Goal: Task Accomplishment & Management: Complete application form

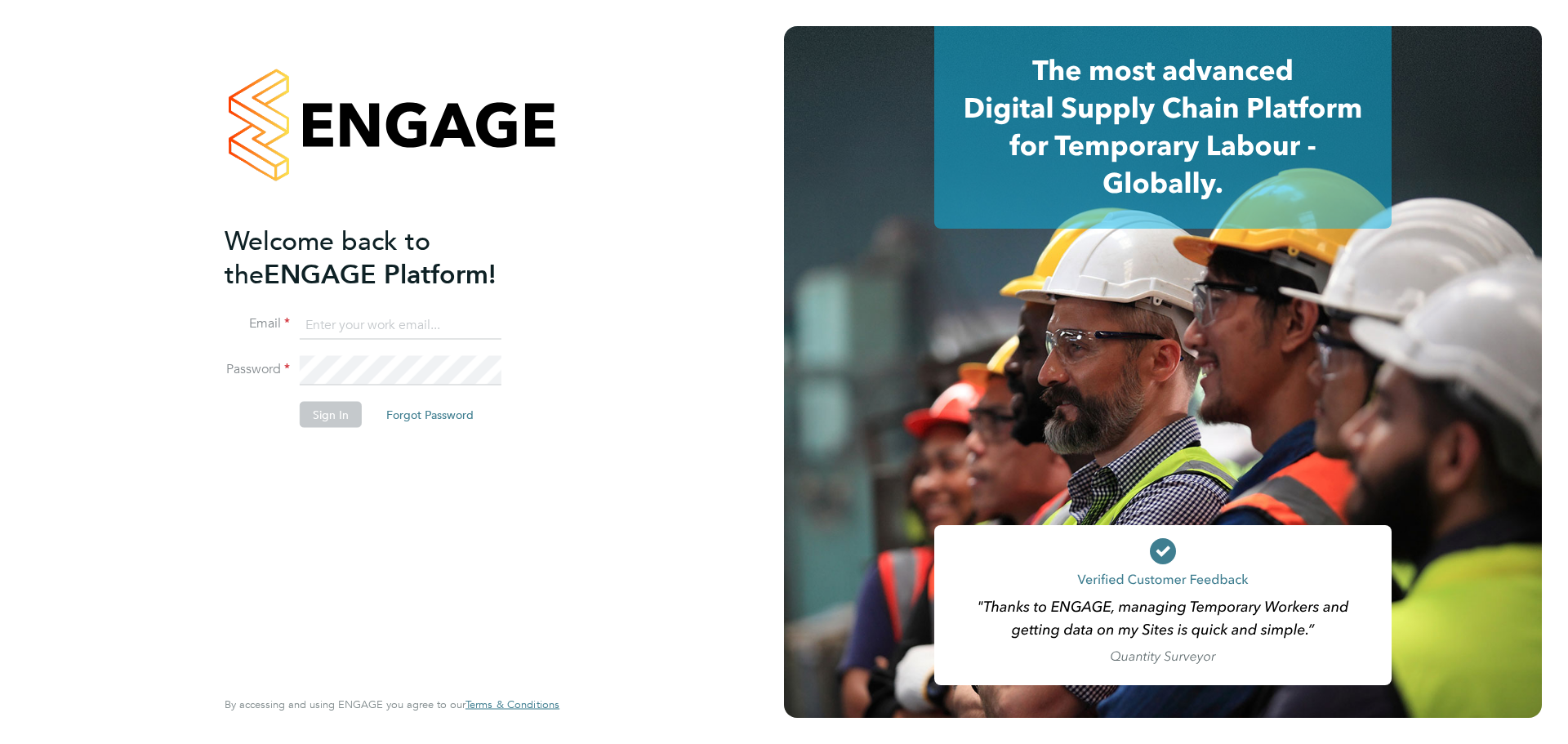
type input "louis@xede.co.uk"
click at [316, 416] on button "Sign In" at bounding box center [330, 415] width 62 height 26
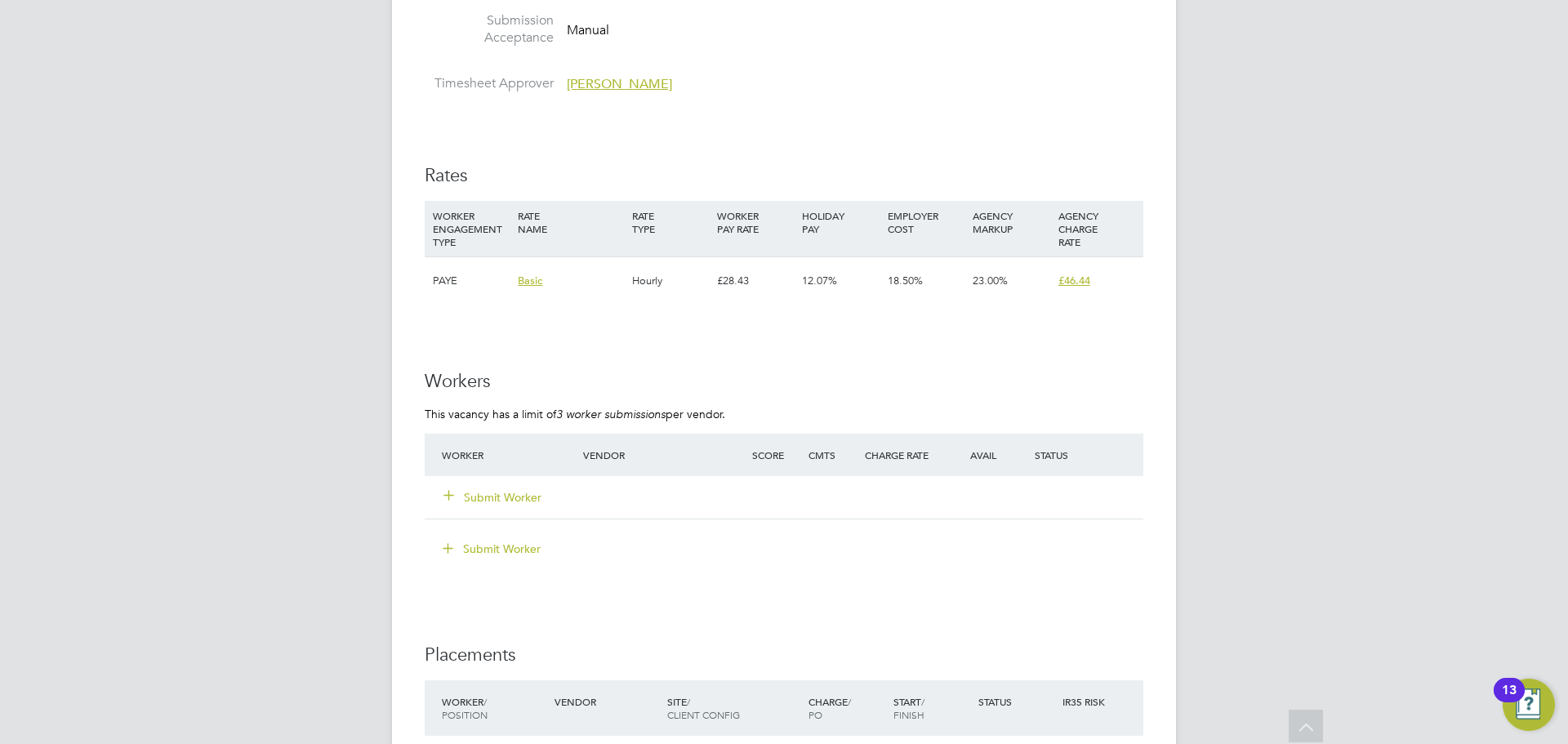
scroll to position [2614, 0]
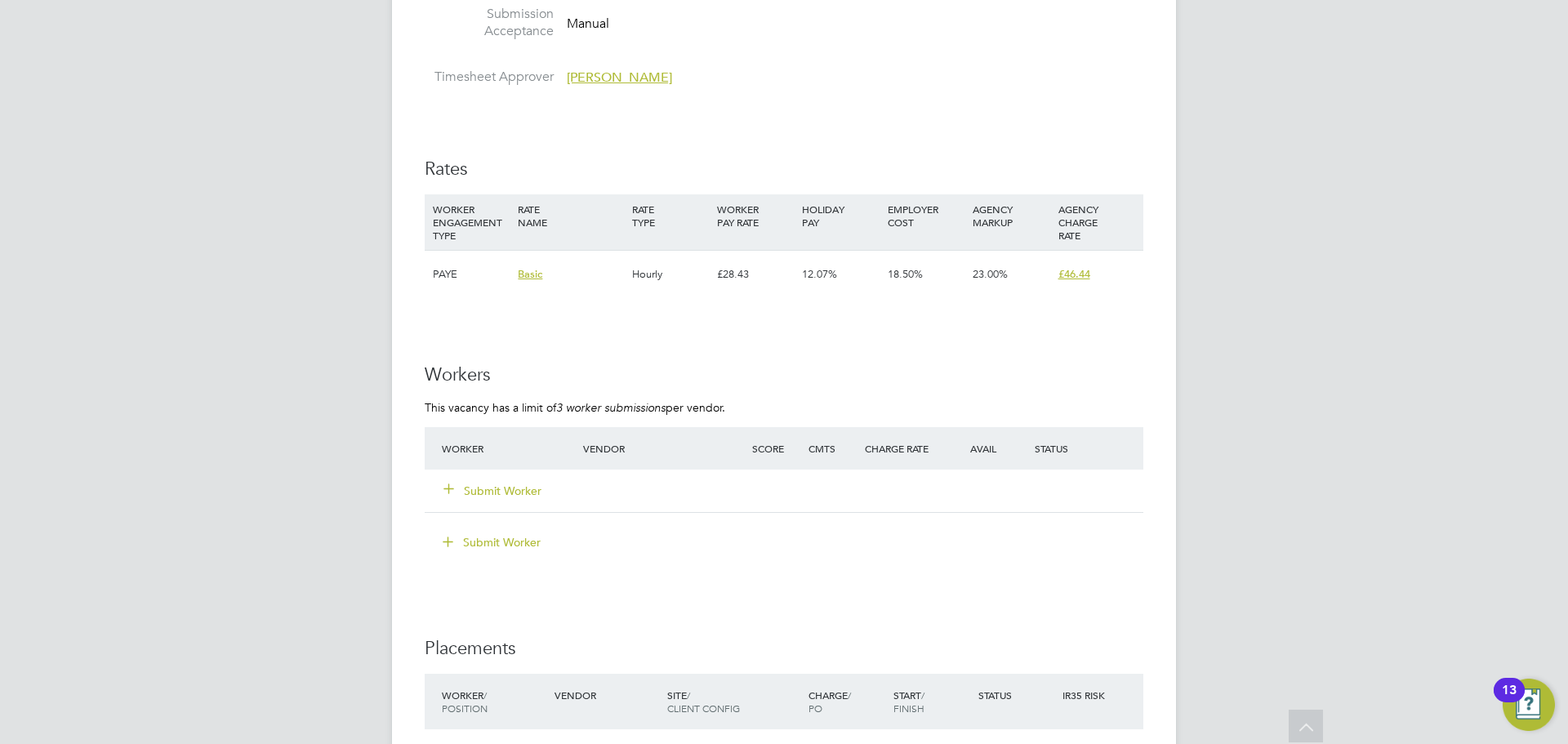
click at [509, 482] on button "Submit Worker" at bounding box center [493, 491] width 98 height 17
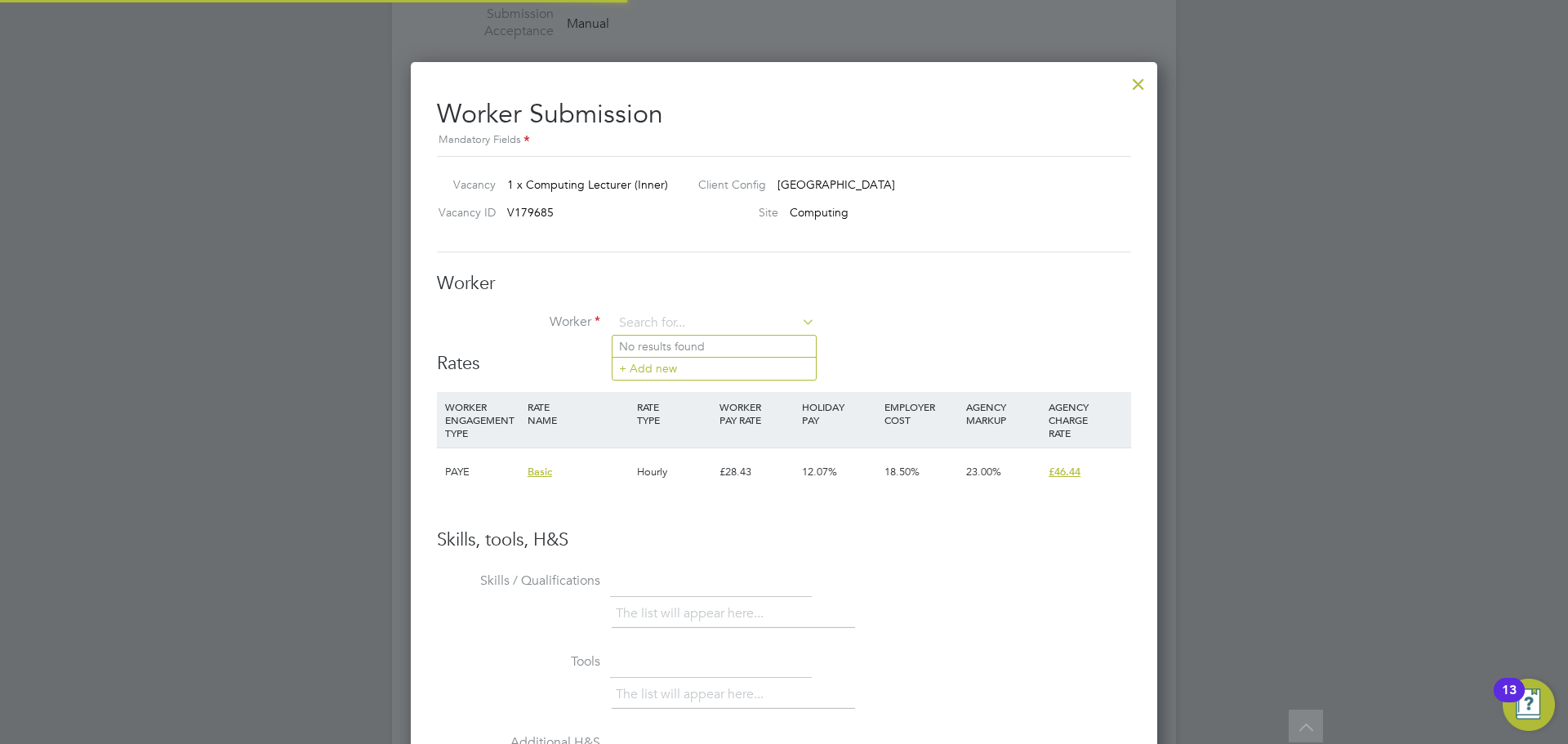
scroll to position [992, 747]
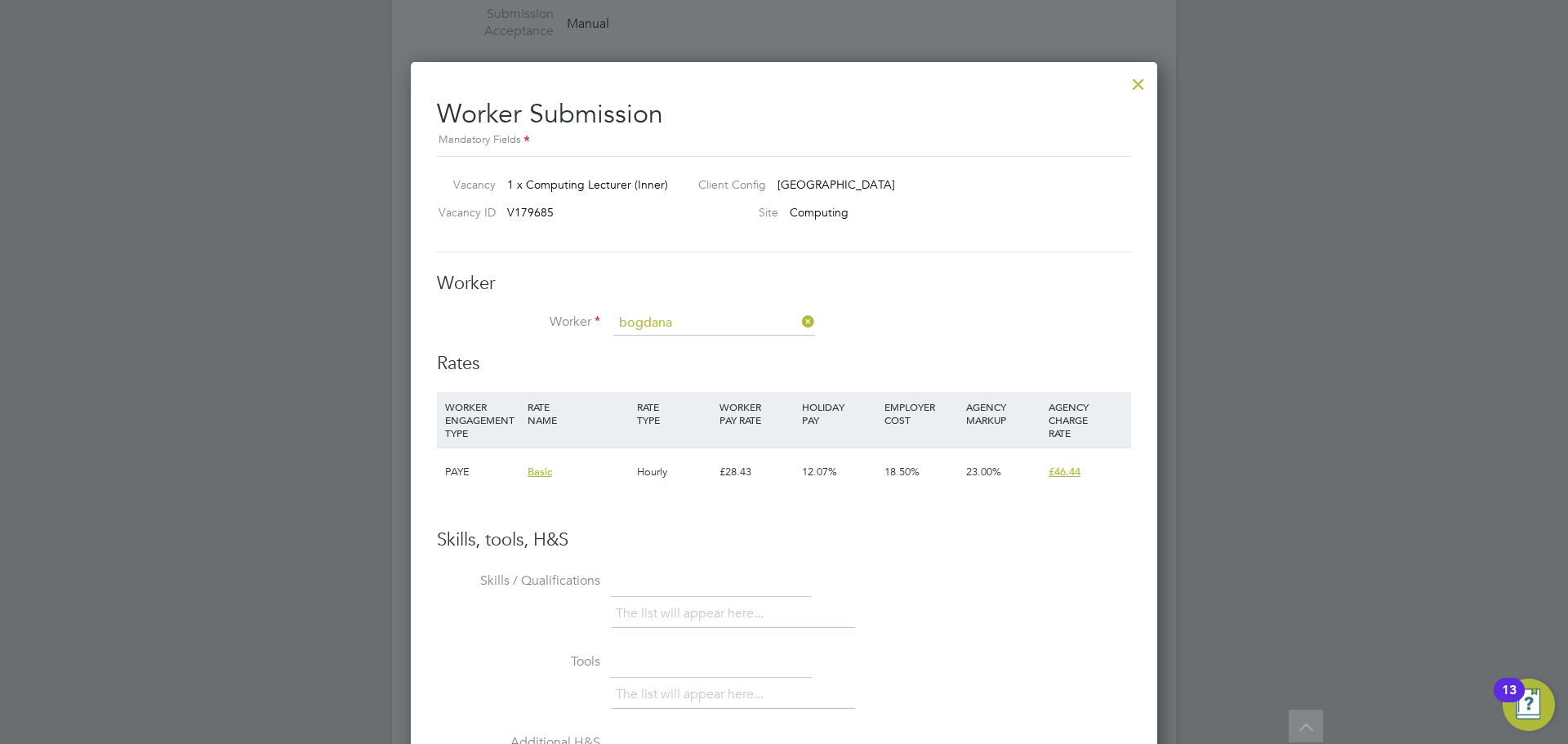
click at [717, 347] on li "Bogdana Nicoleta (74180)" at bounding box center [713, 347] width 203 height 22
type input "Bogdana Nicoleta (74180)"
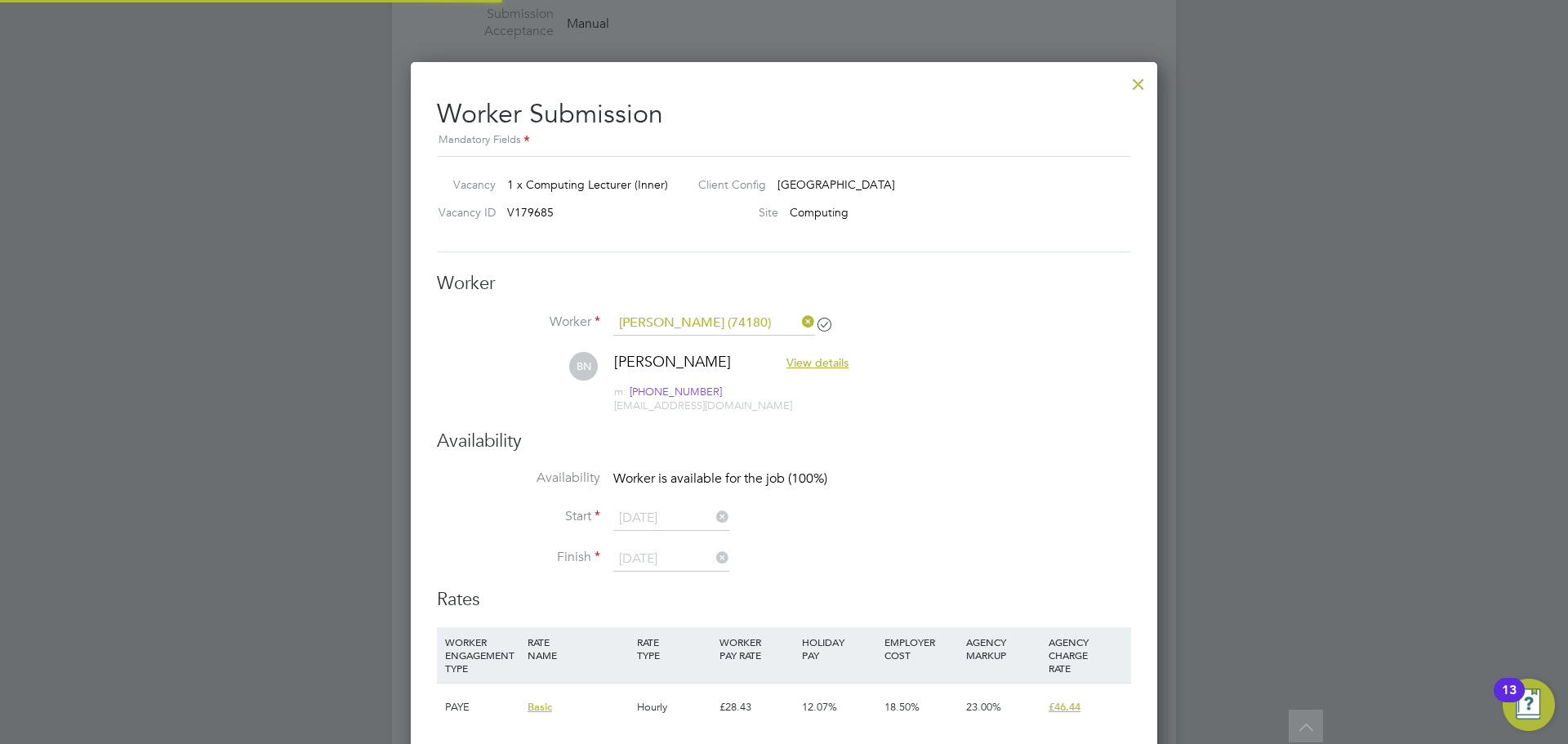
scroll to position [8, 8]
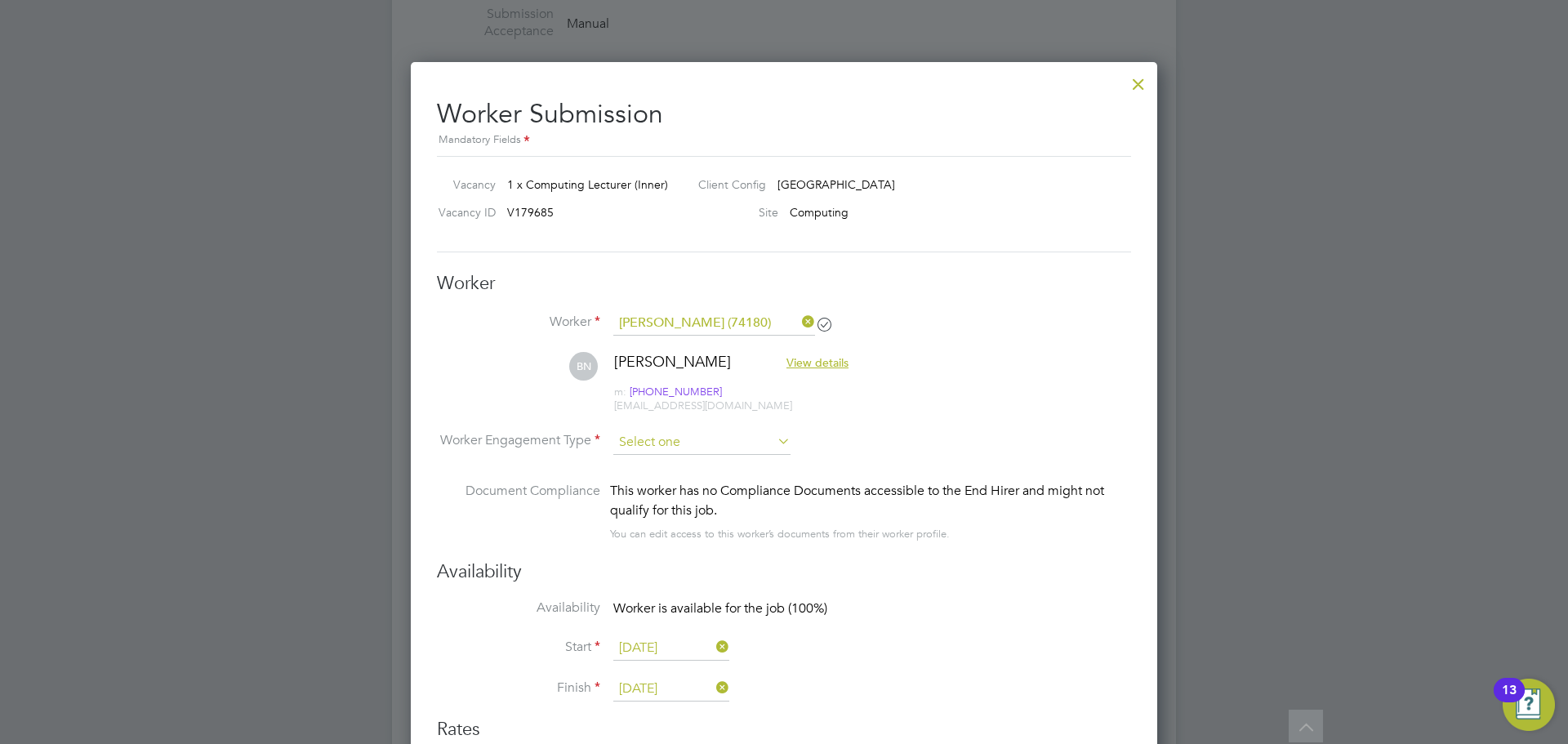
click at [692, 443] on input at bounding box center [701, 443] width 177 height 24
click at [665, 476] on li "PAYE" at bounding box center [701, 485] width 179 height 21
type input "PAYE"
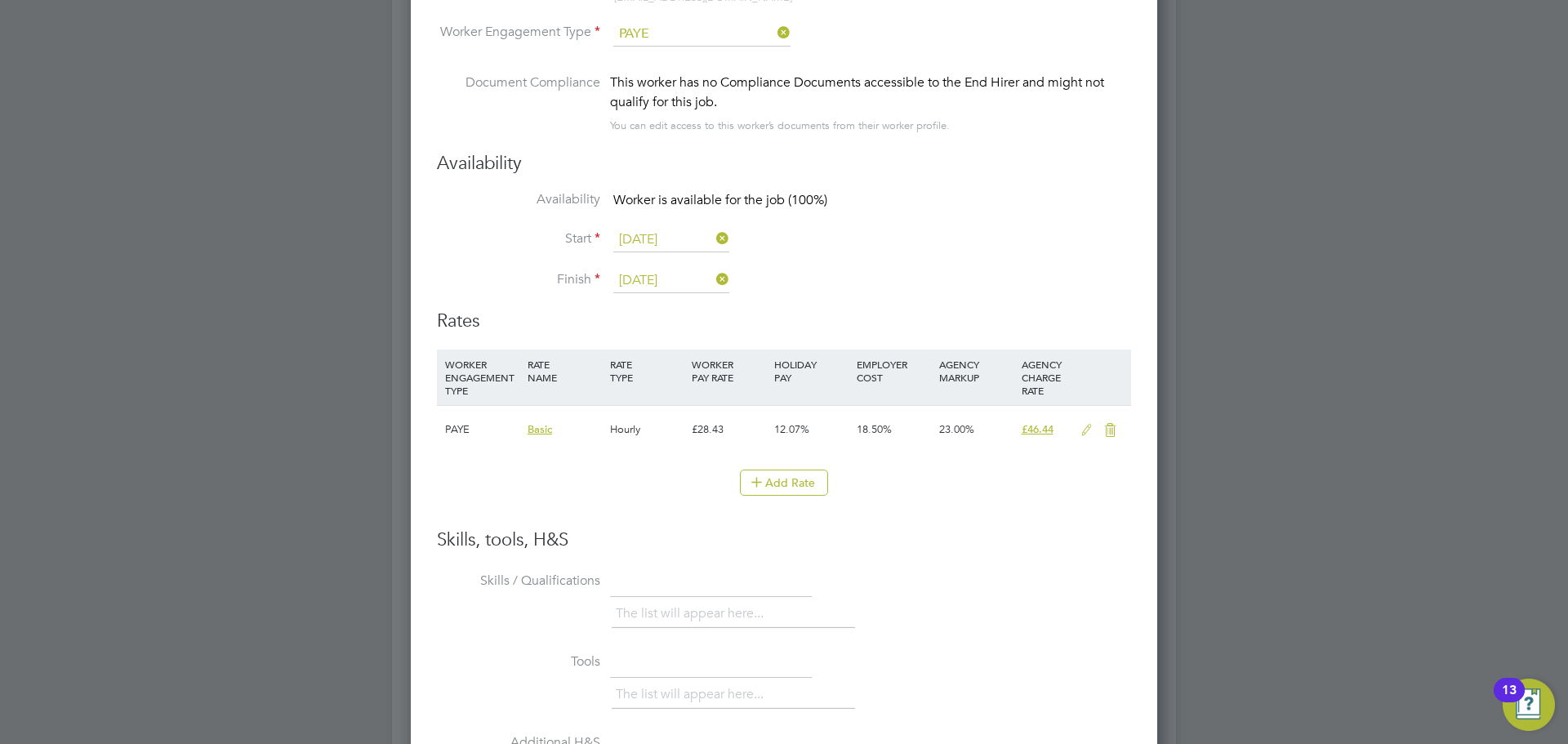
click at [1084, 431] on icon at bounding box center [1087, 430] width 20 height 13
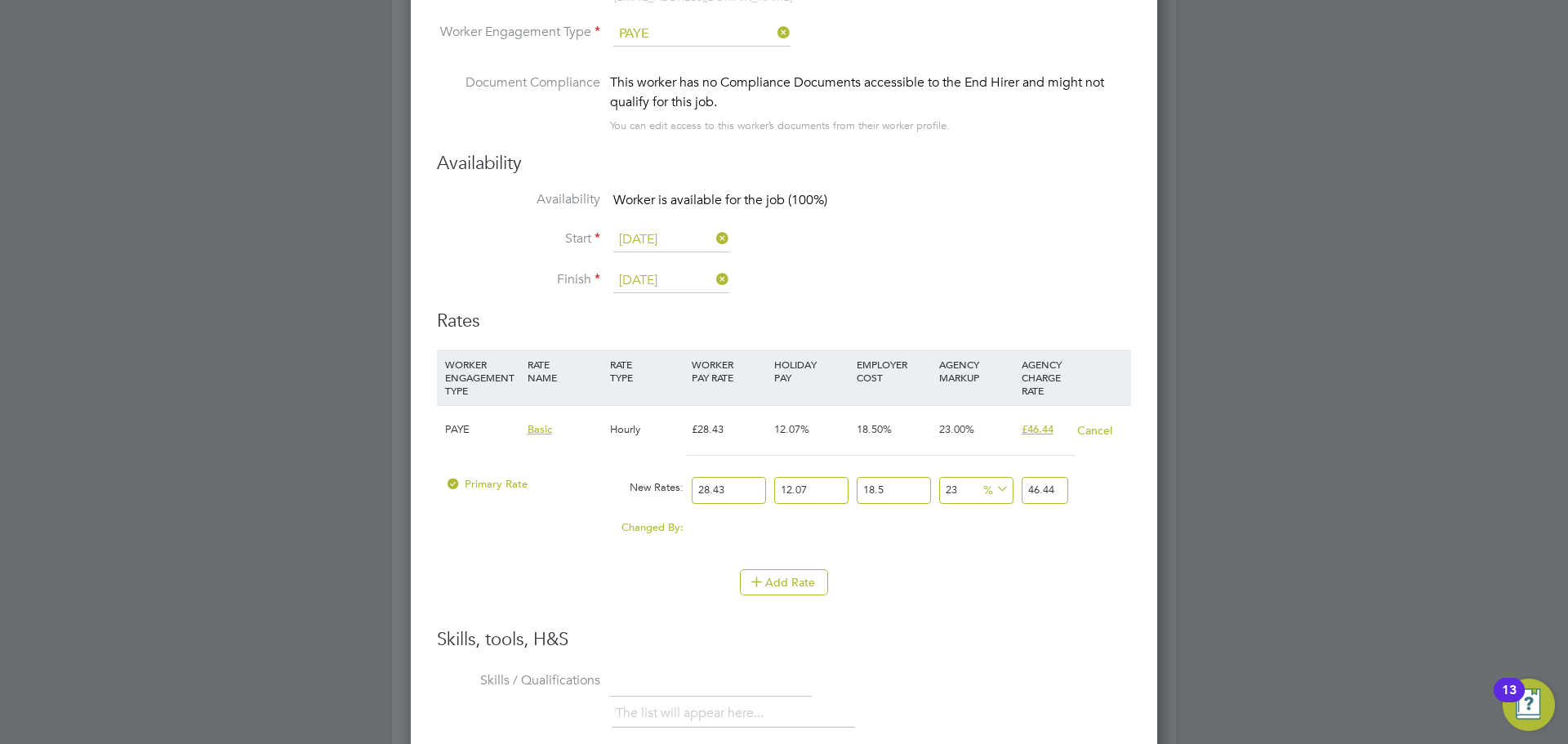
drag, startPoint x: 733, startPoint y: 484, endPoint x: 692, endPoint y: 490, distance: 41.4
click at [692, 490] on input "28.43" at bounding box center [729, 490] width 74 height 27
type input "3"
type input "4.900428855"
type input "35"
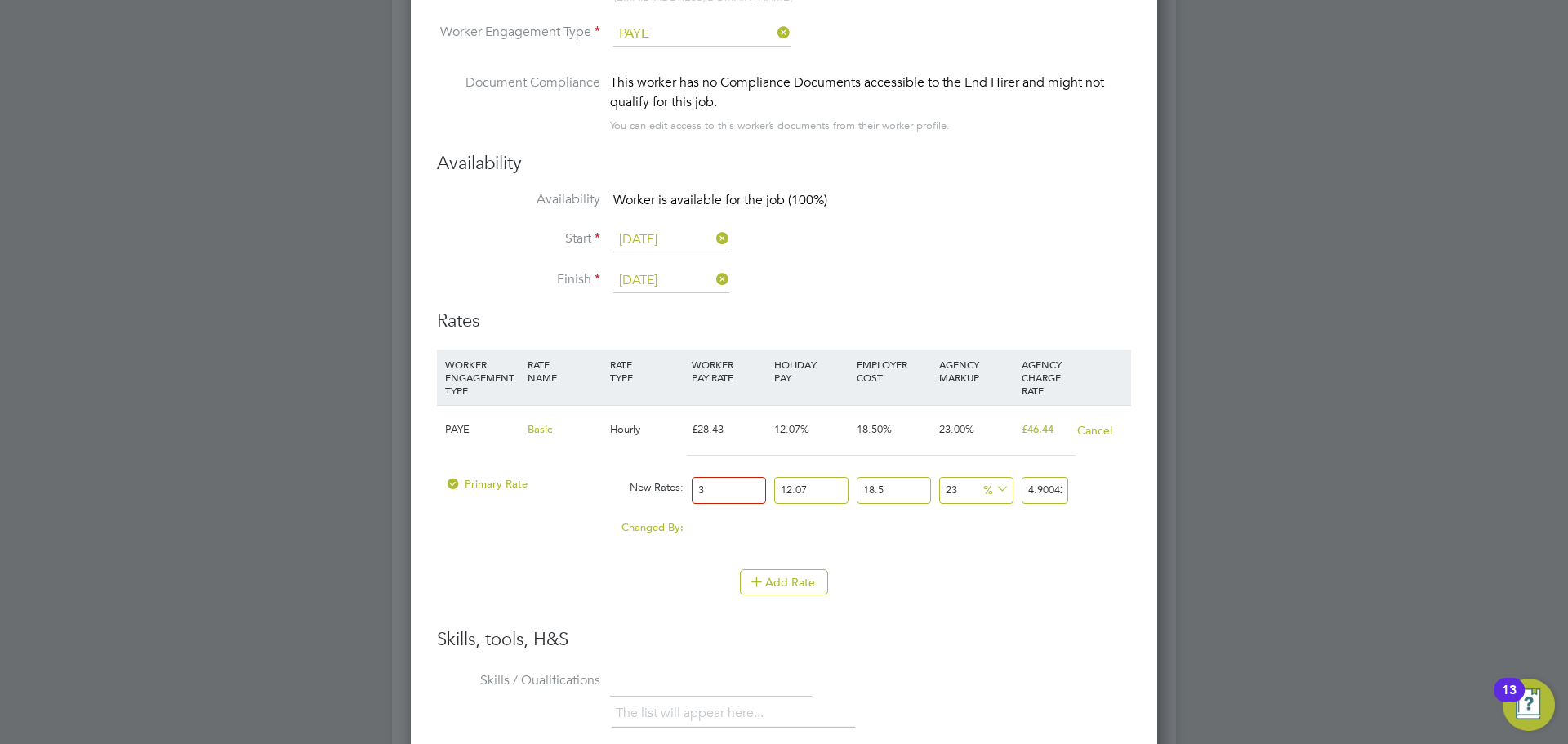
type input "57.171669975"
type input "35"
drag, startPoint x: 1054, startPoint y: 488, endPoint x: 1087, endPoint y: 481, distance: 33.7
click at [1087, 481] on div "Primary Rate New Rates: 35 12.07 n/a 18.5 n/a 23 10.690637475 % 57.171669975" at bounding box center [784, 490] width 694 height 44
type input "22.996407190395352"
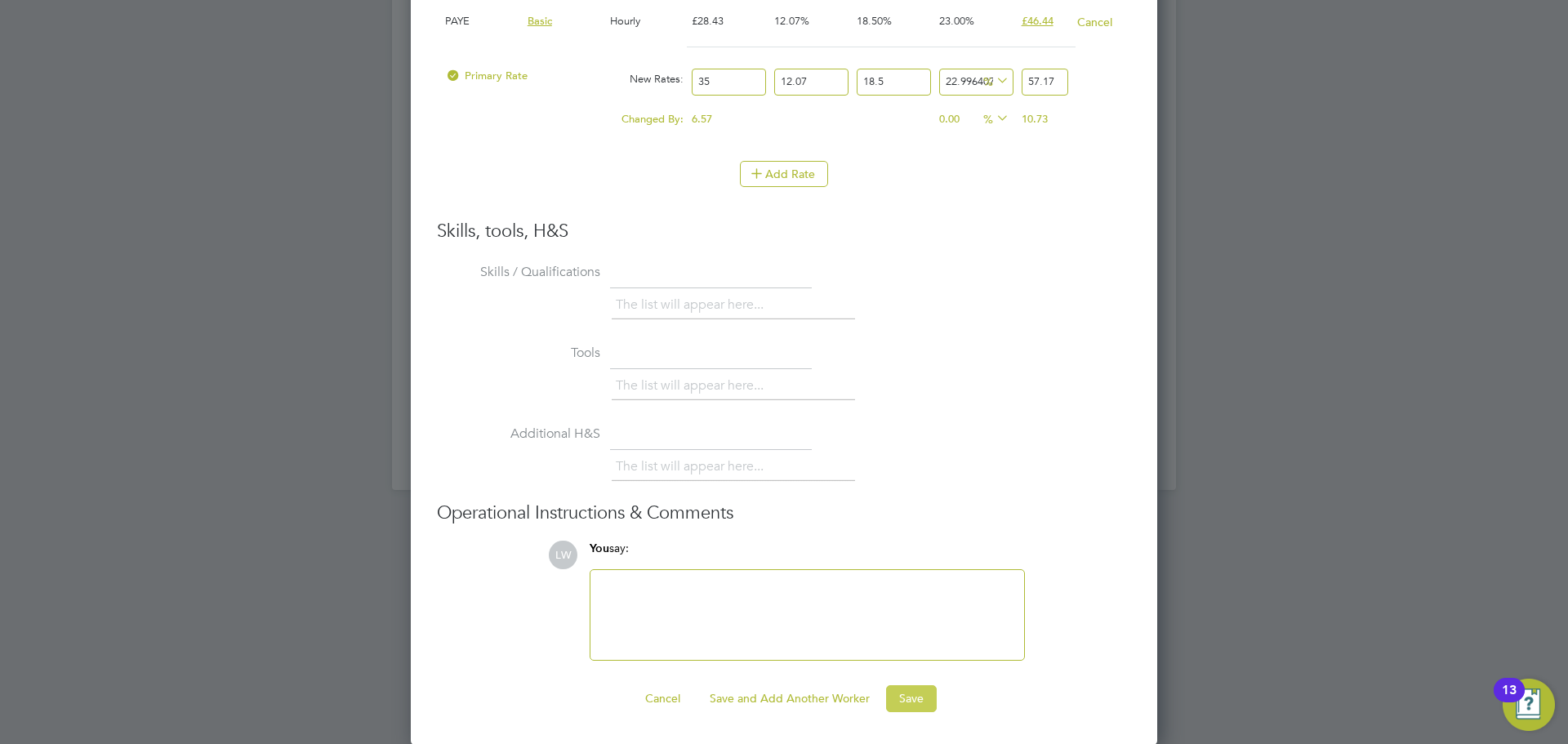
type input "57.17"
click at [915, 699] on button "Save" at bounding box center [911, 699] width 51 height 26
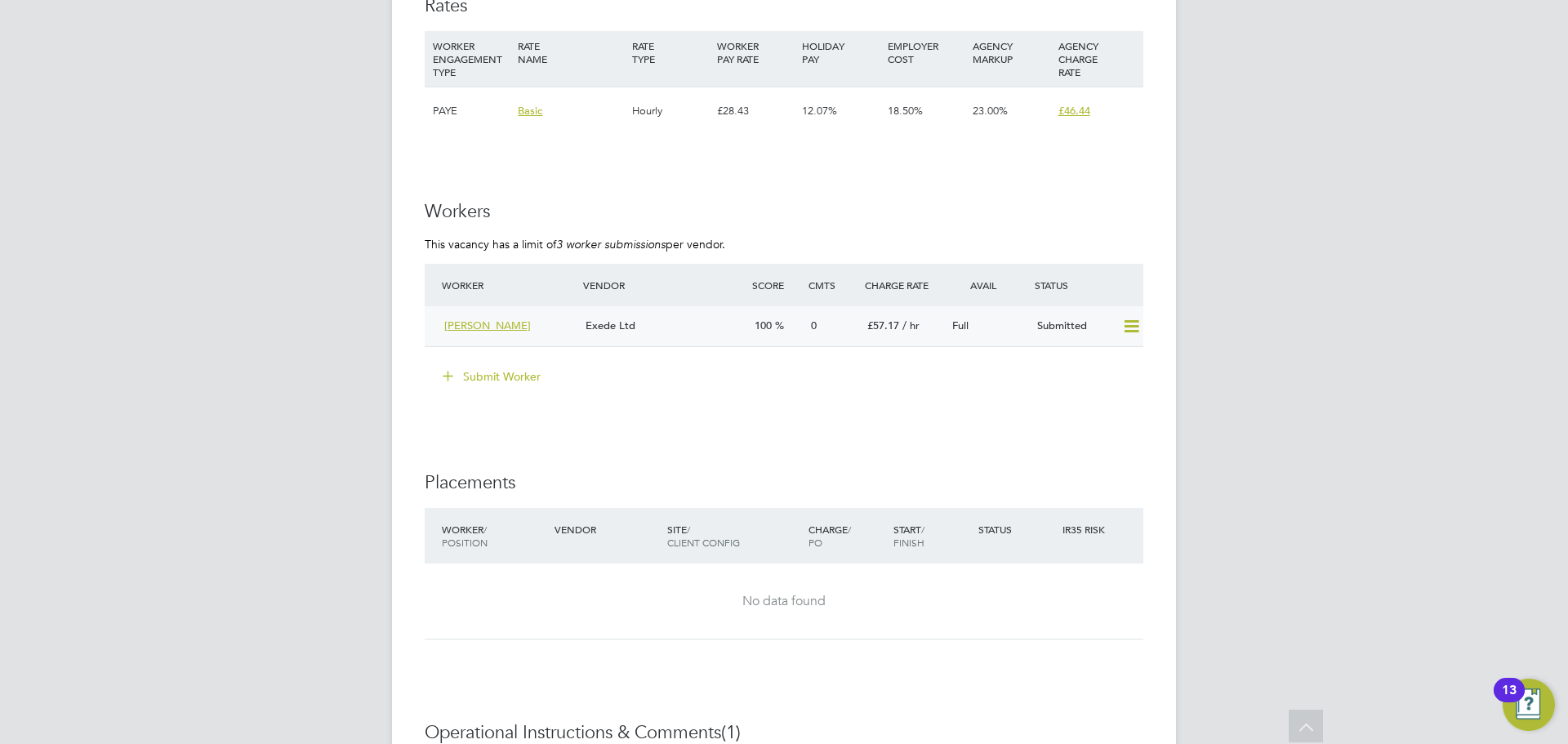
click at [678, 333] on div "Exede Ltd" at bounding box center [663, 326] width 169 height 27
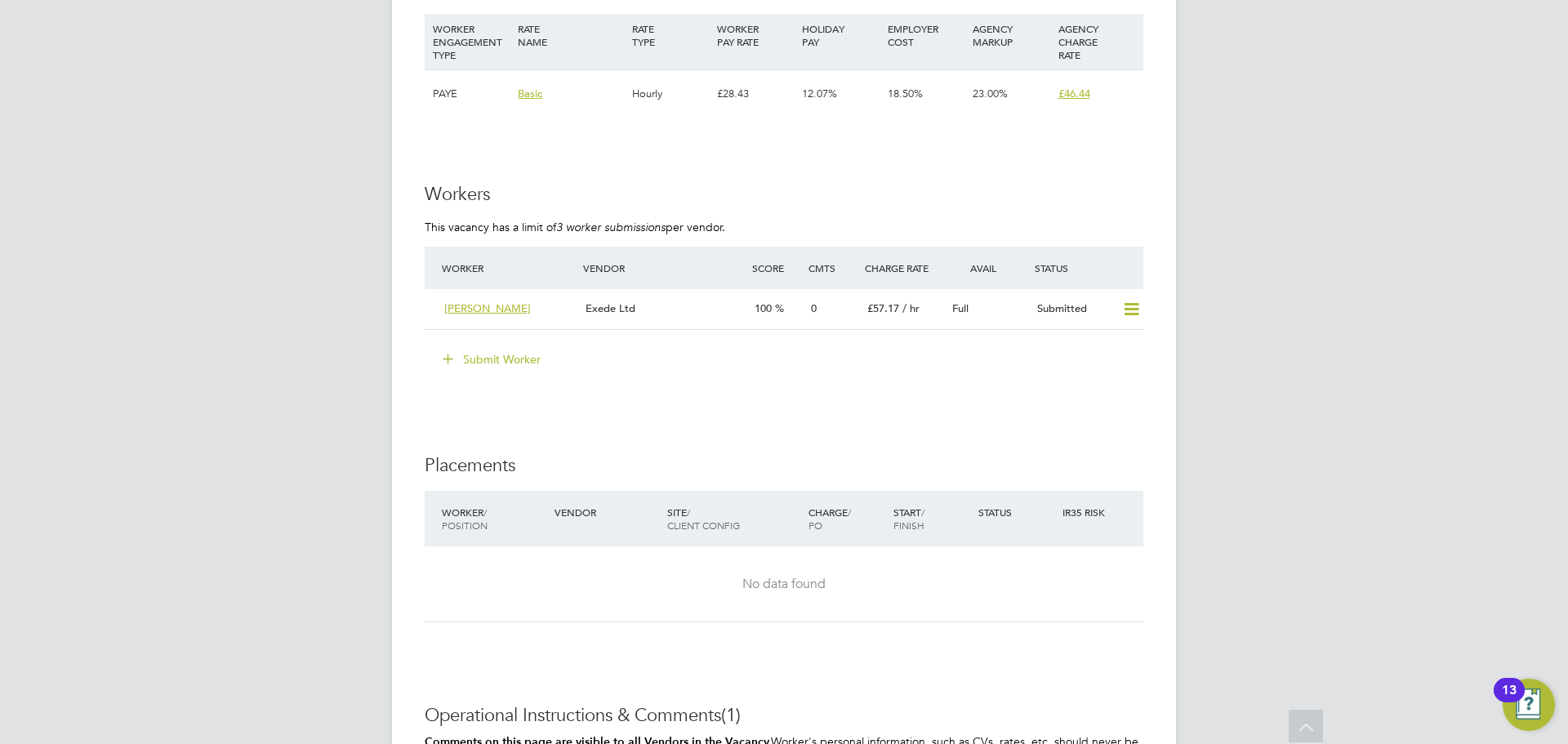
scroll to position [2941, 0]
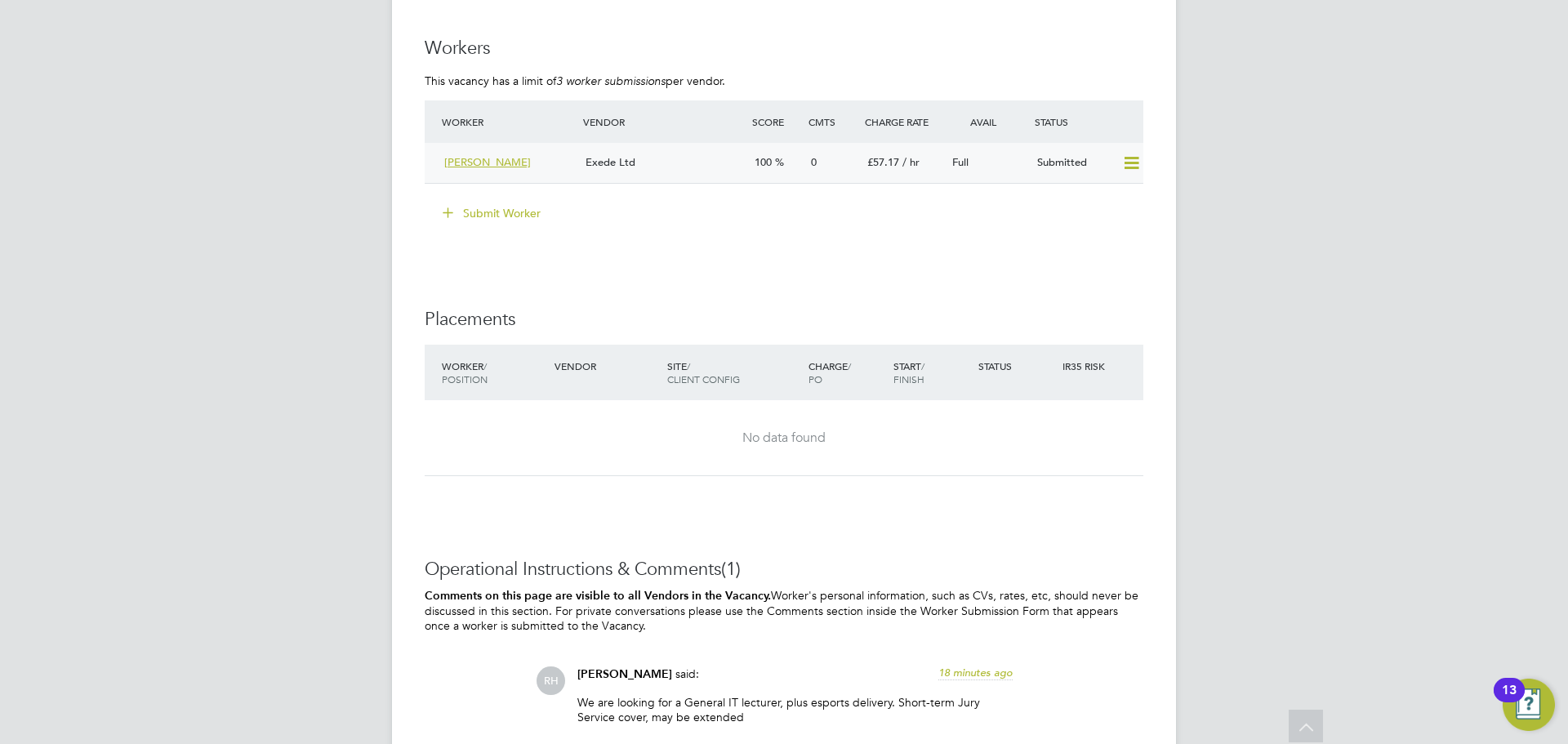
click at [698, 169] on div "Exede Ltd" at bounding box center [663, 162] width 169 height 27
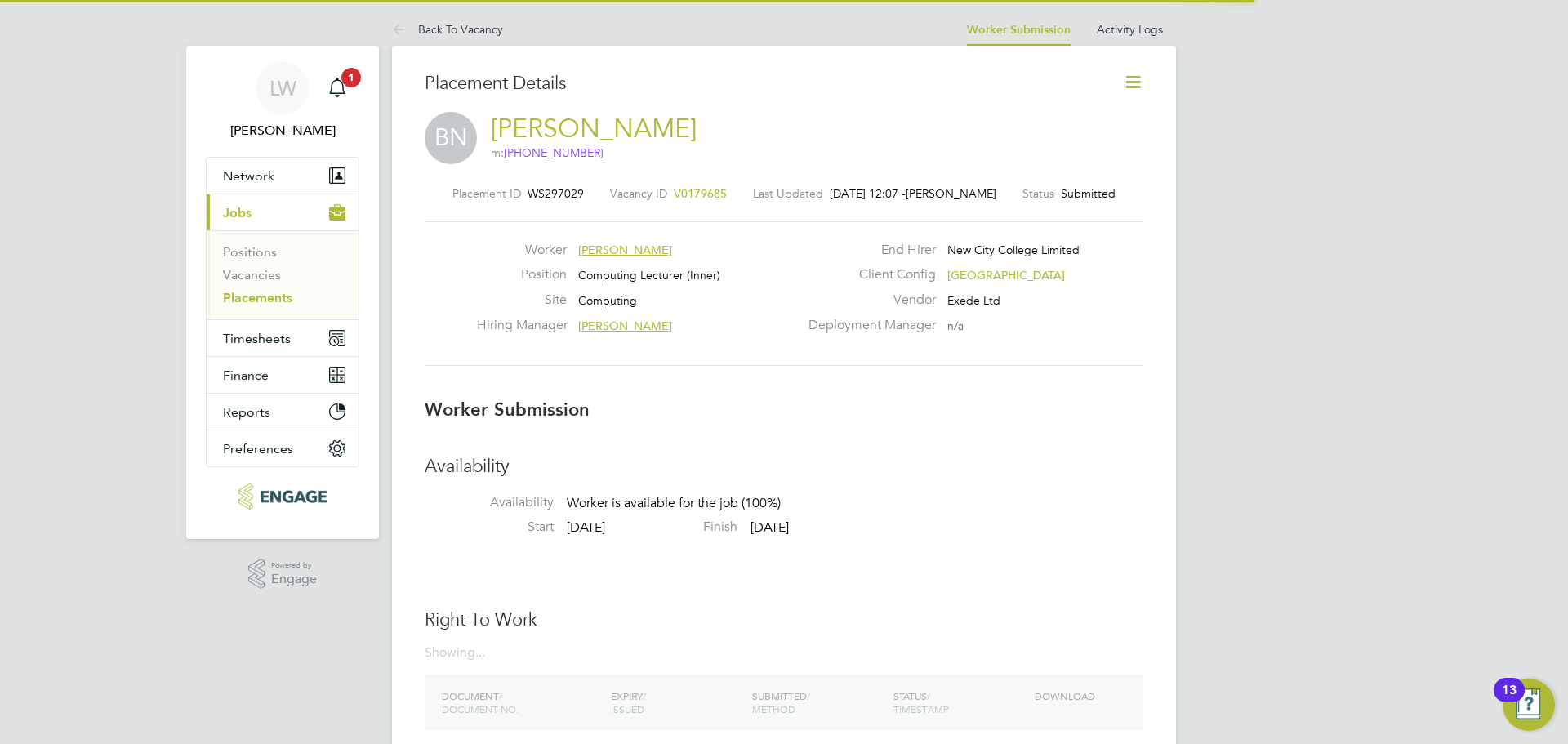
scroll to position [8, 8]
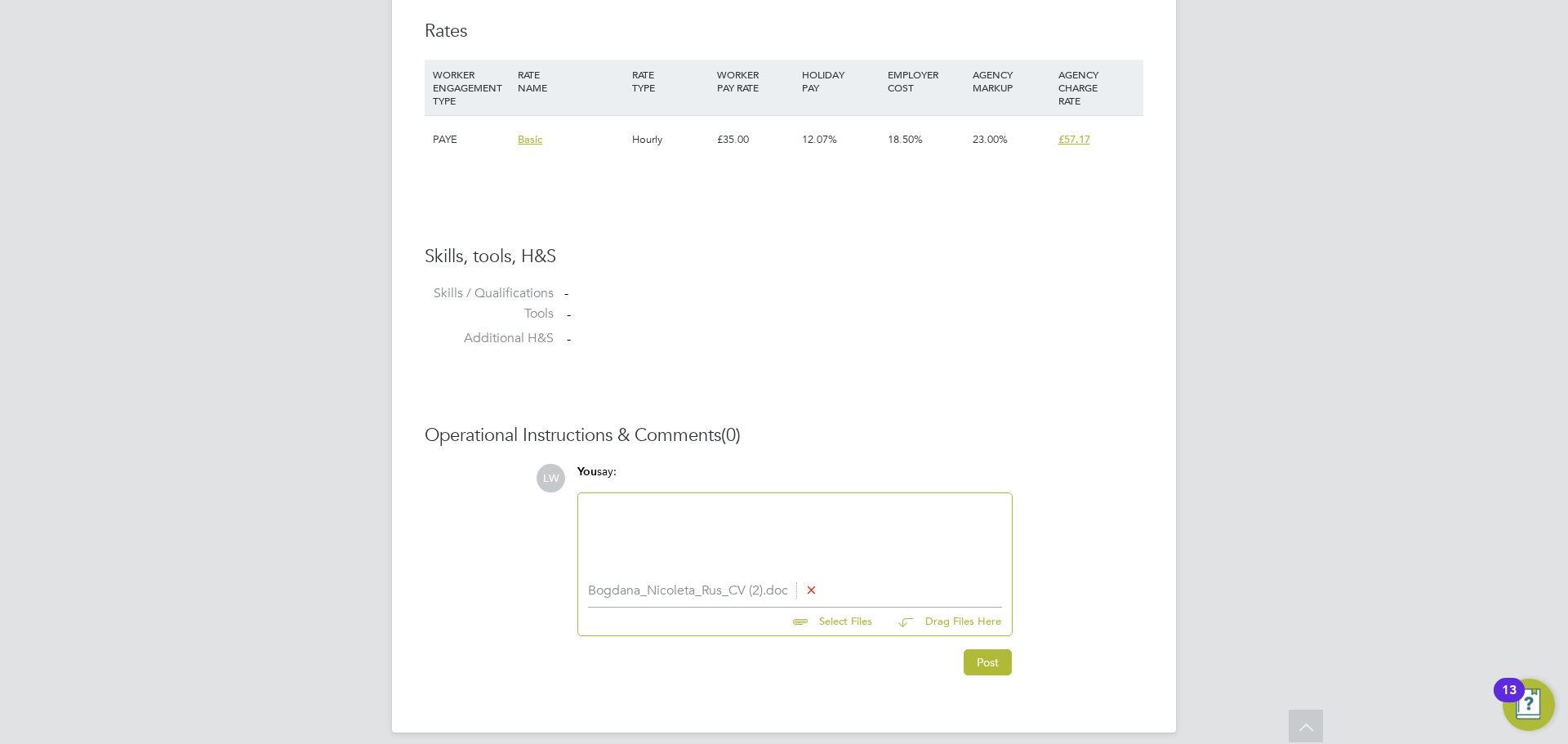
click at [760, 518] on div at bounding box center [795, 538] width 414 height 71
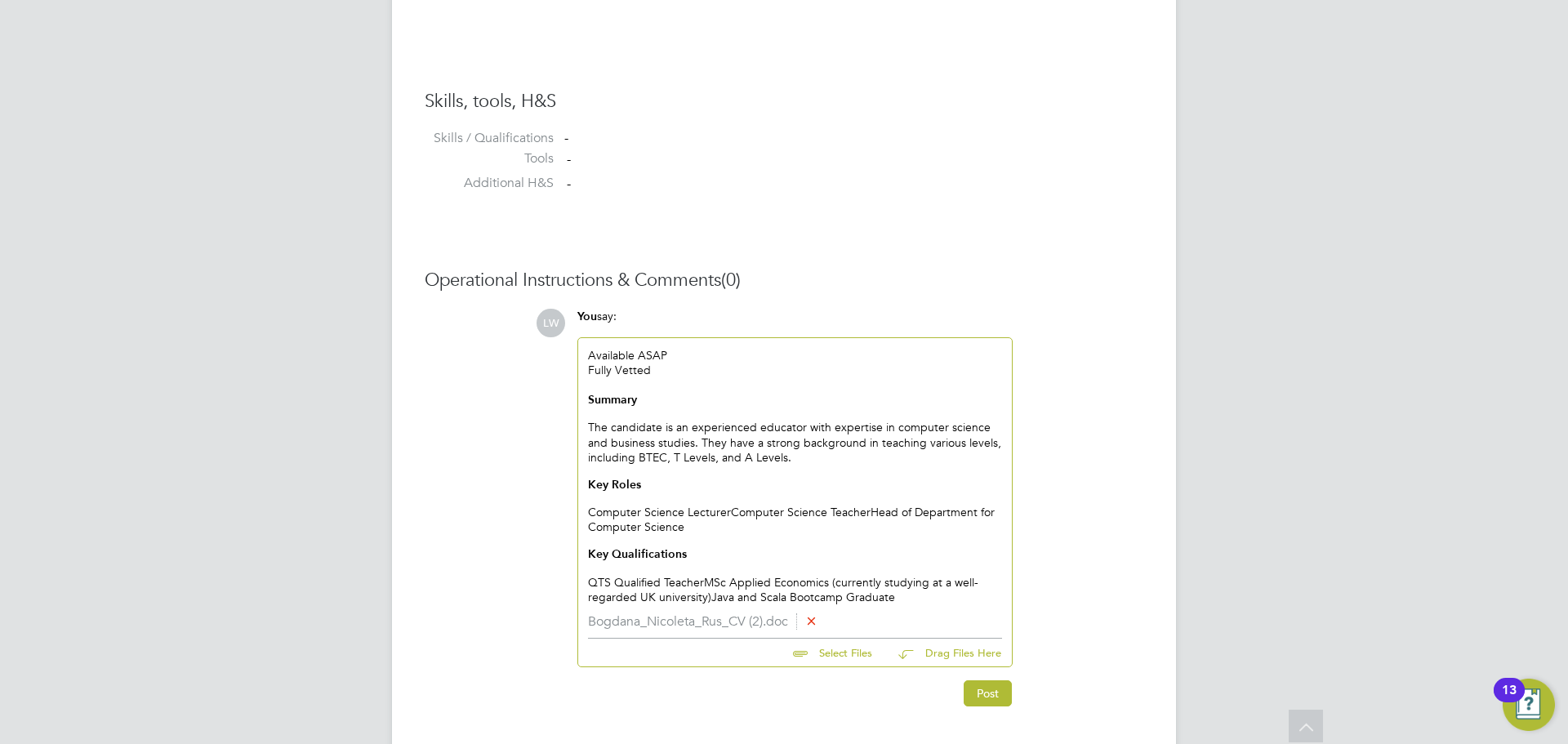
click at [708, 584] on div "Summary The candidate is an experienced educator with expertise in computer sci…" at bounding box center [795, 498] width 414 height 212
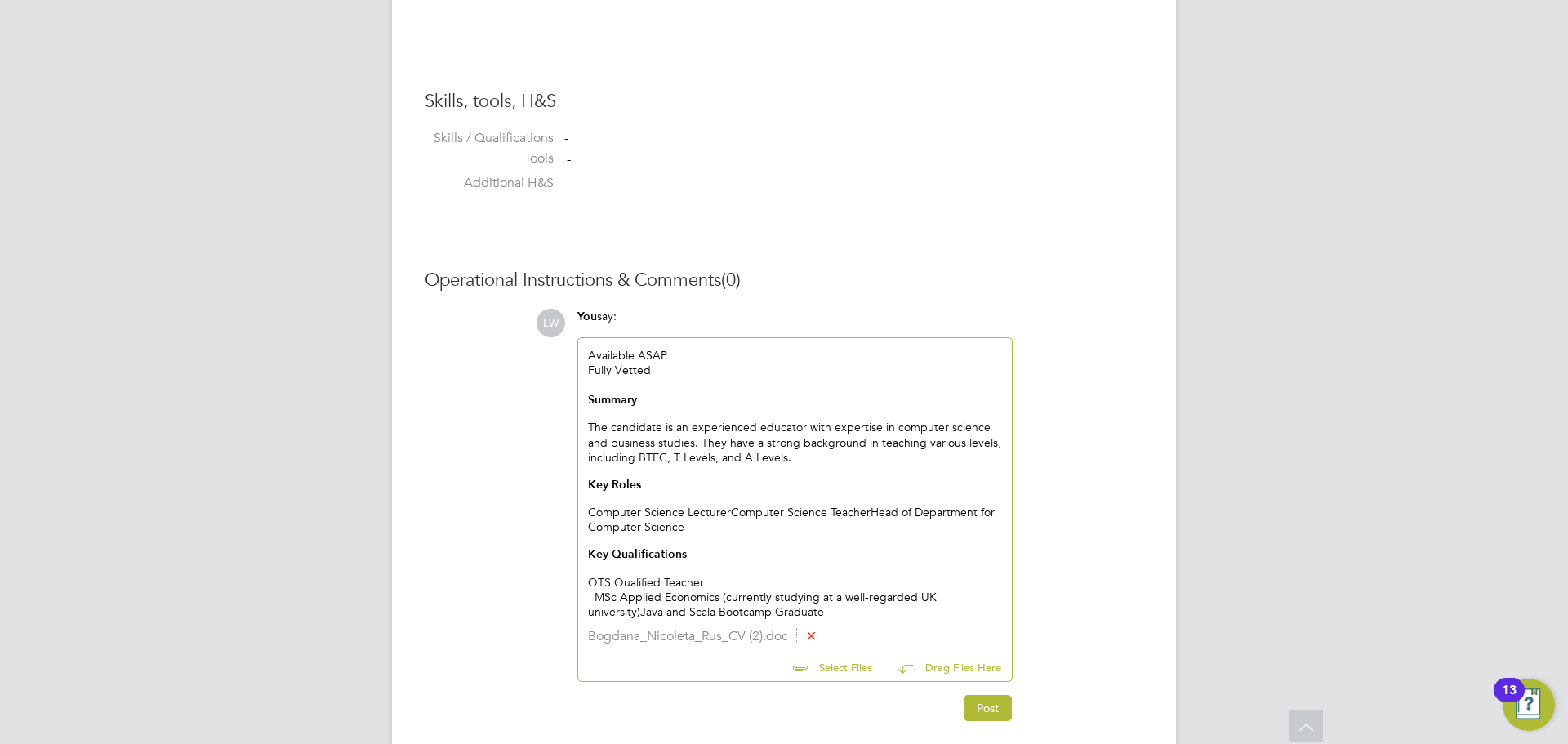
click at [731, 506] on div "Summary The candidate is an experienced educator with expertise in computer sci…" at bounding box center [795, 491] width 414 height 198
click at [735, 520] on div "Computer Science Teacher Head of Department for Computer Science Key Qualificat…" at bounding box center [795, 555] width 414 height 71
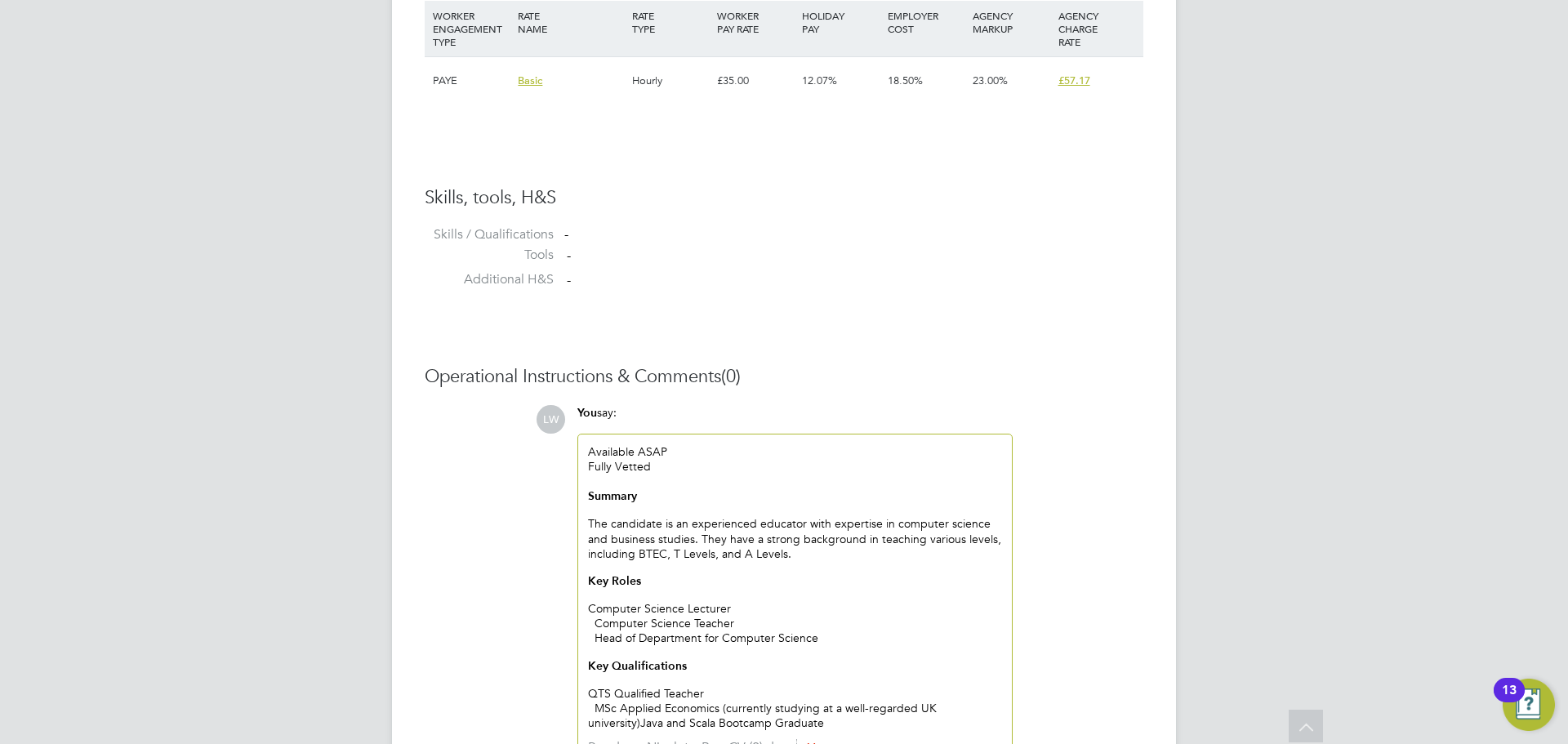
scroll to position [1321, 0]
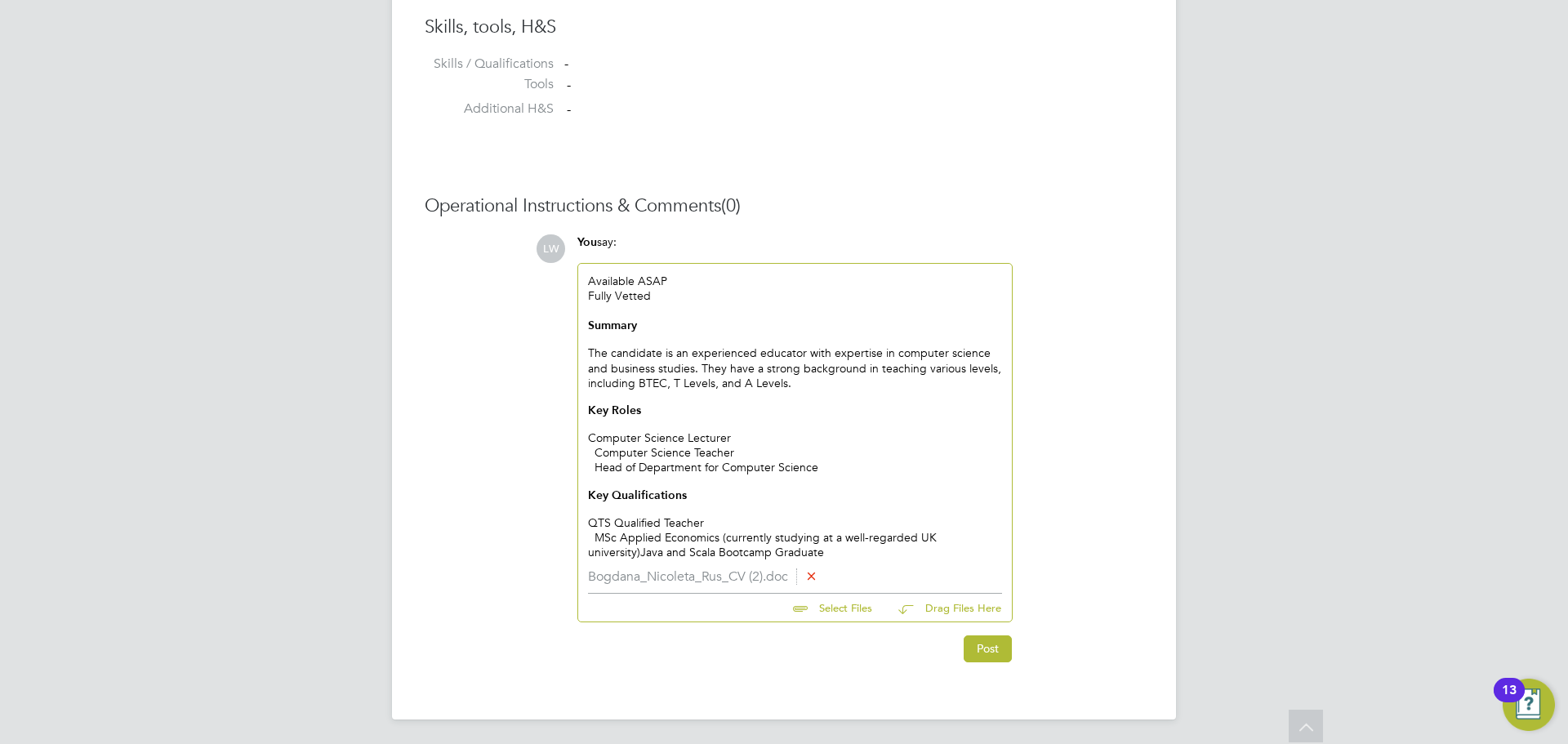
click at [596, 464] on div "Head of Department for Computer Science Key Qualifications QTS Qualified Teacher" at bounding box center [795, 495] width 414 height 71
click at [595, 448] on div "Computer Science Teacher" at bounding box center [795, 453] width 414 height 15
click at [997, 644] on button "Post" at bounding box center [988, 648] width 48 height 26
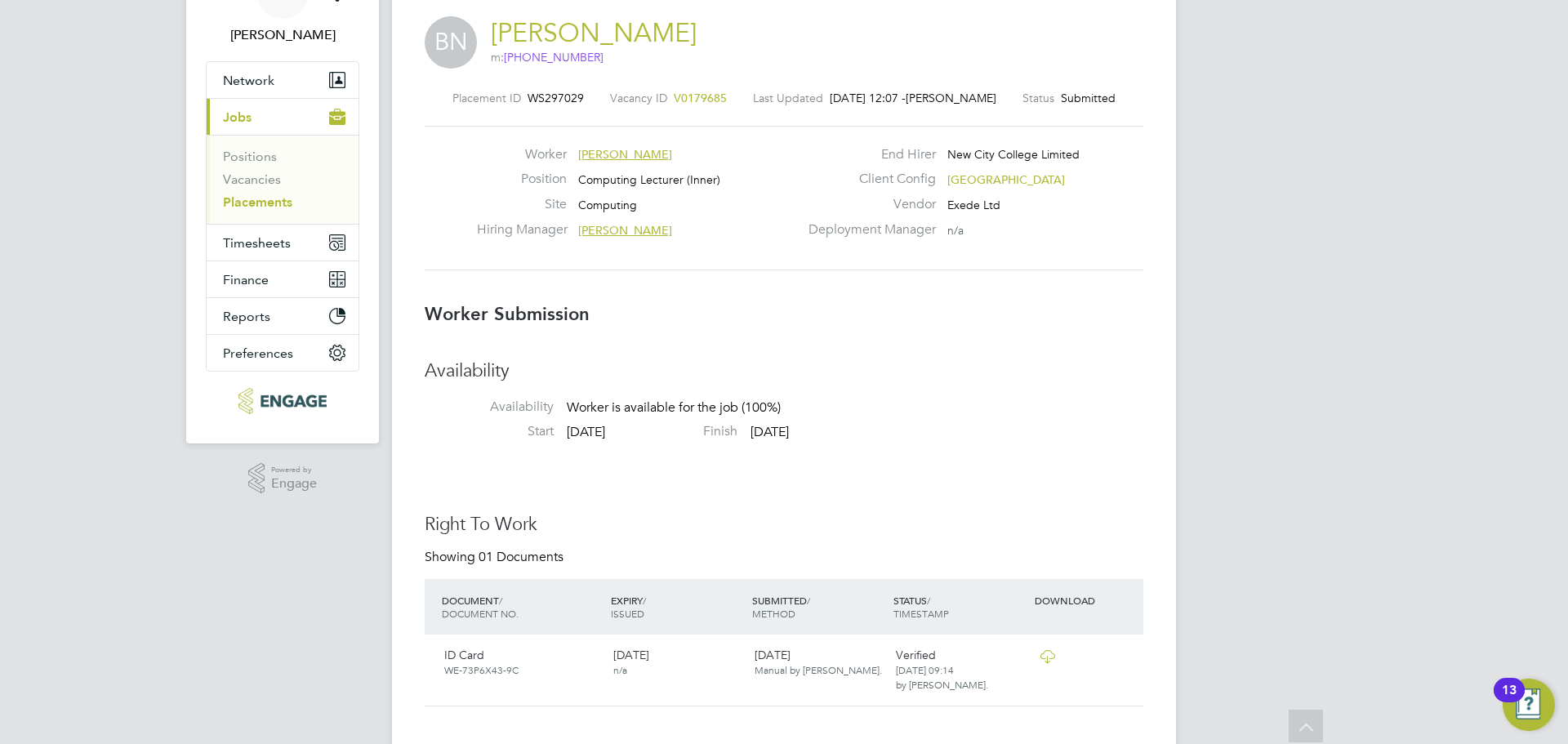
scroll to position [0, 0]
